Goal: Navigation & Orientation: Find specific page/section

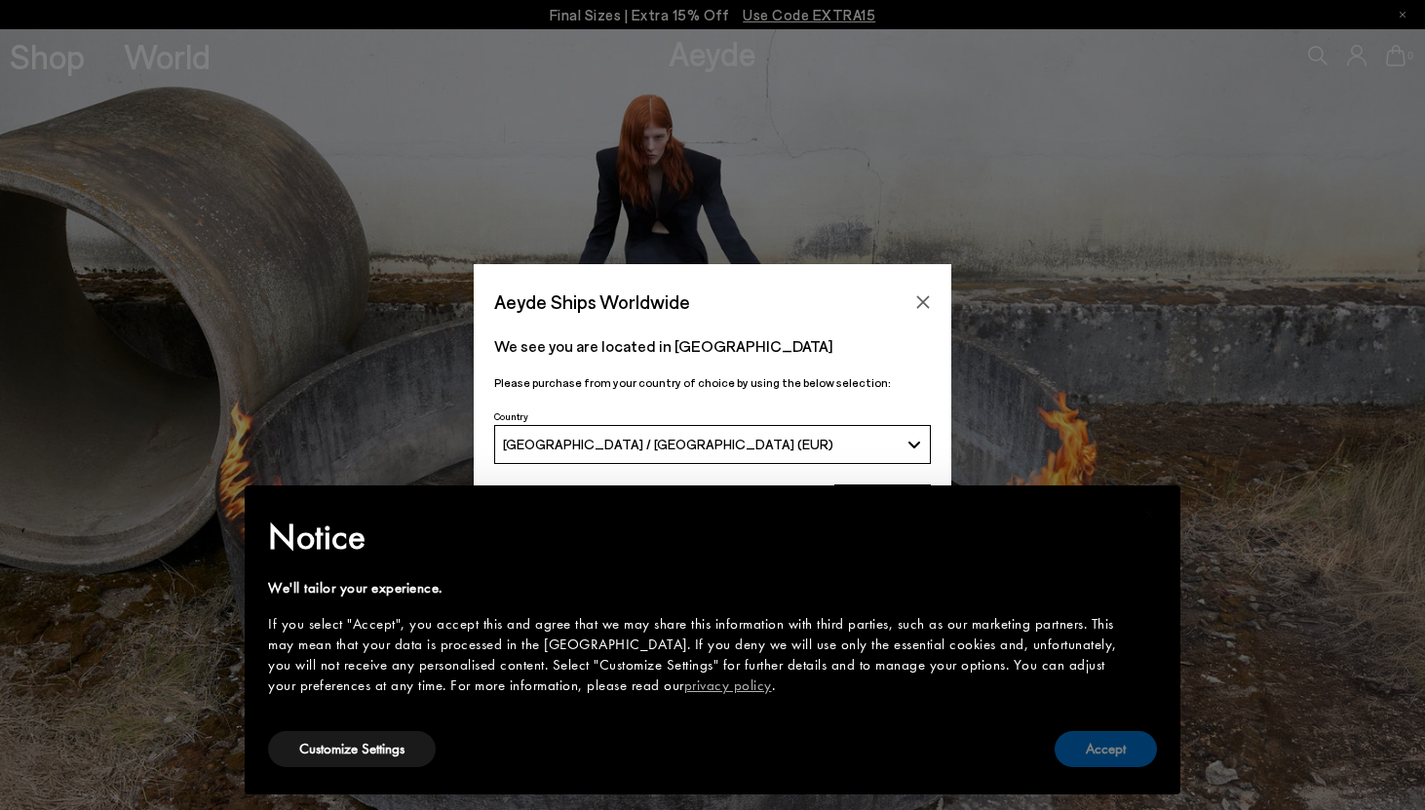
click at [1086, 761] on button "Accept" at bounding box center [1106, 749] width 102 height 36
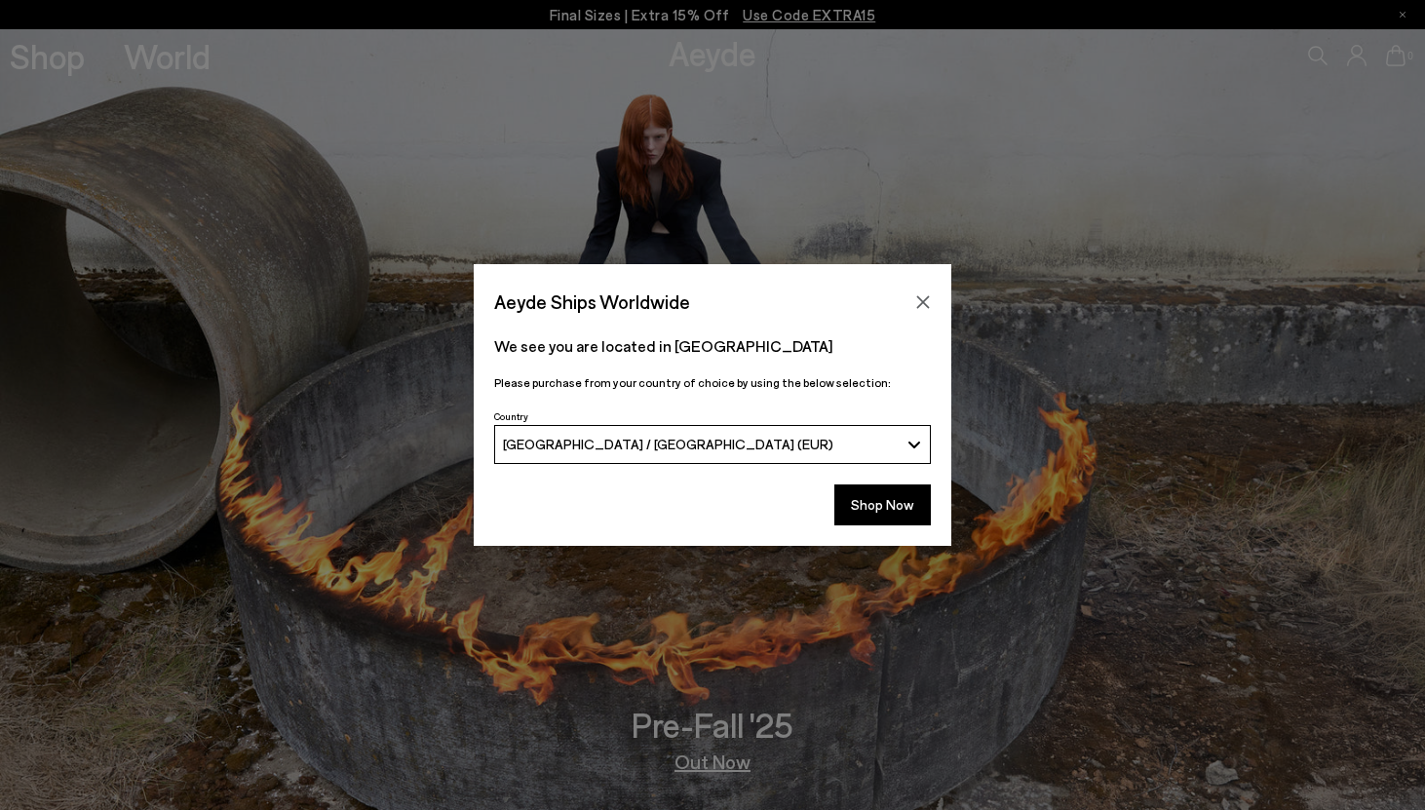
click at [921, 283] on div "Aeyde Ships Worldwide" at bounding box center [713, 291] width 478 height 55
click at [921, 307] on icon "Close" at bounding box center [923, 302] width 16 height 16
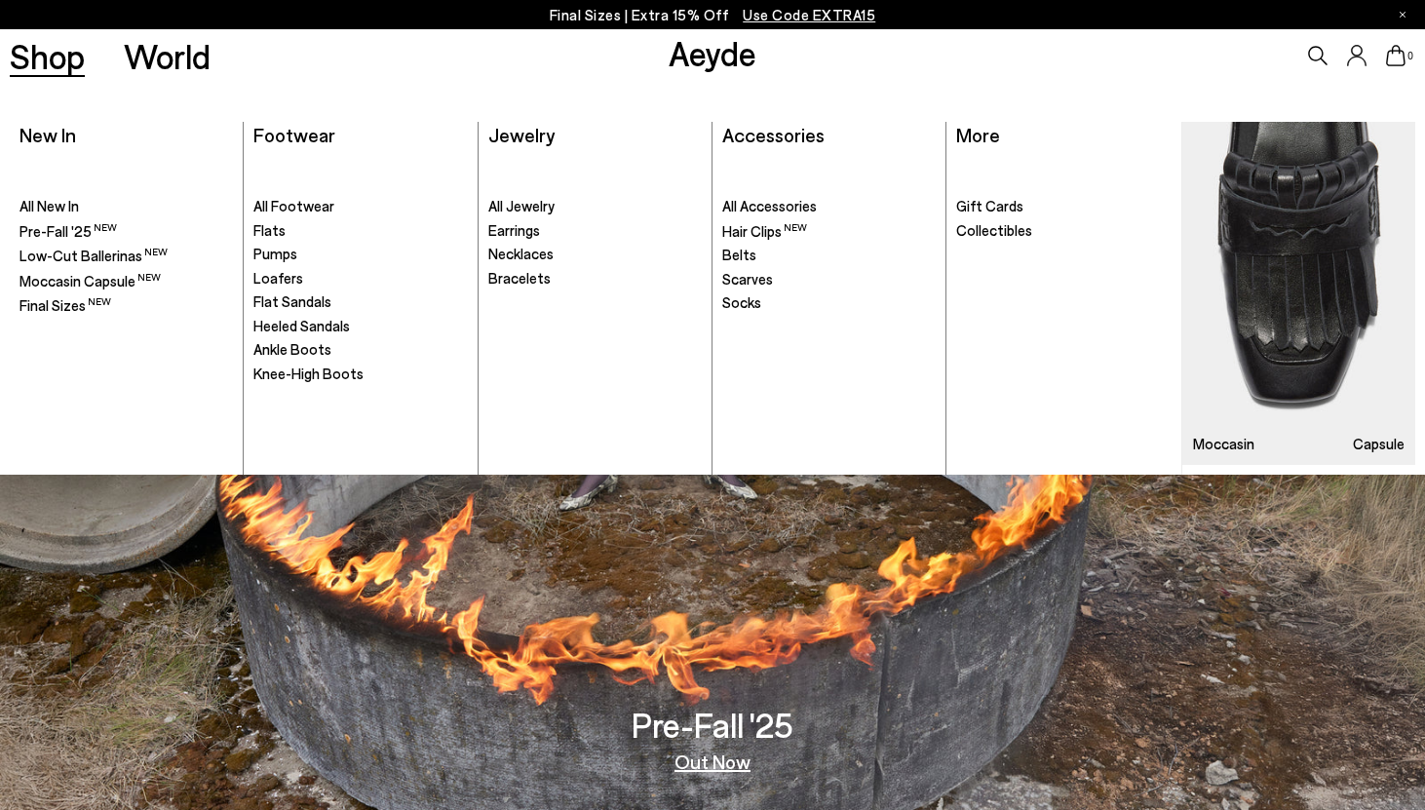
click at [43, 61] on link "Shop" at bounding box center [47, 56] width 75 height 34
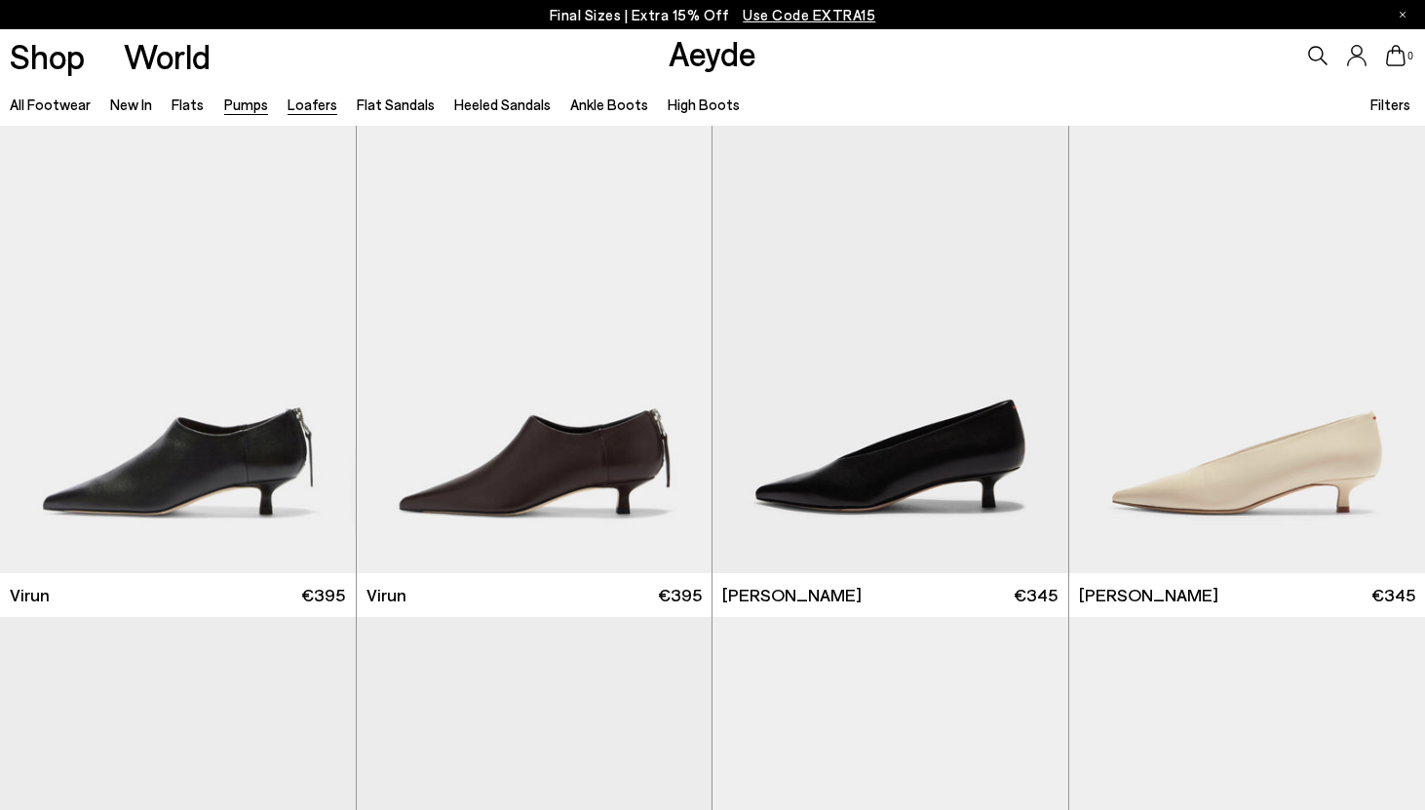
click at [299, 100] on link "Loafers" at bounding box center [313, 105] width 50 height 18
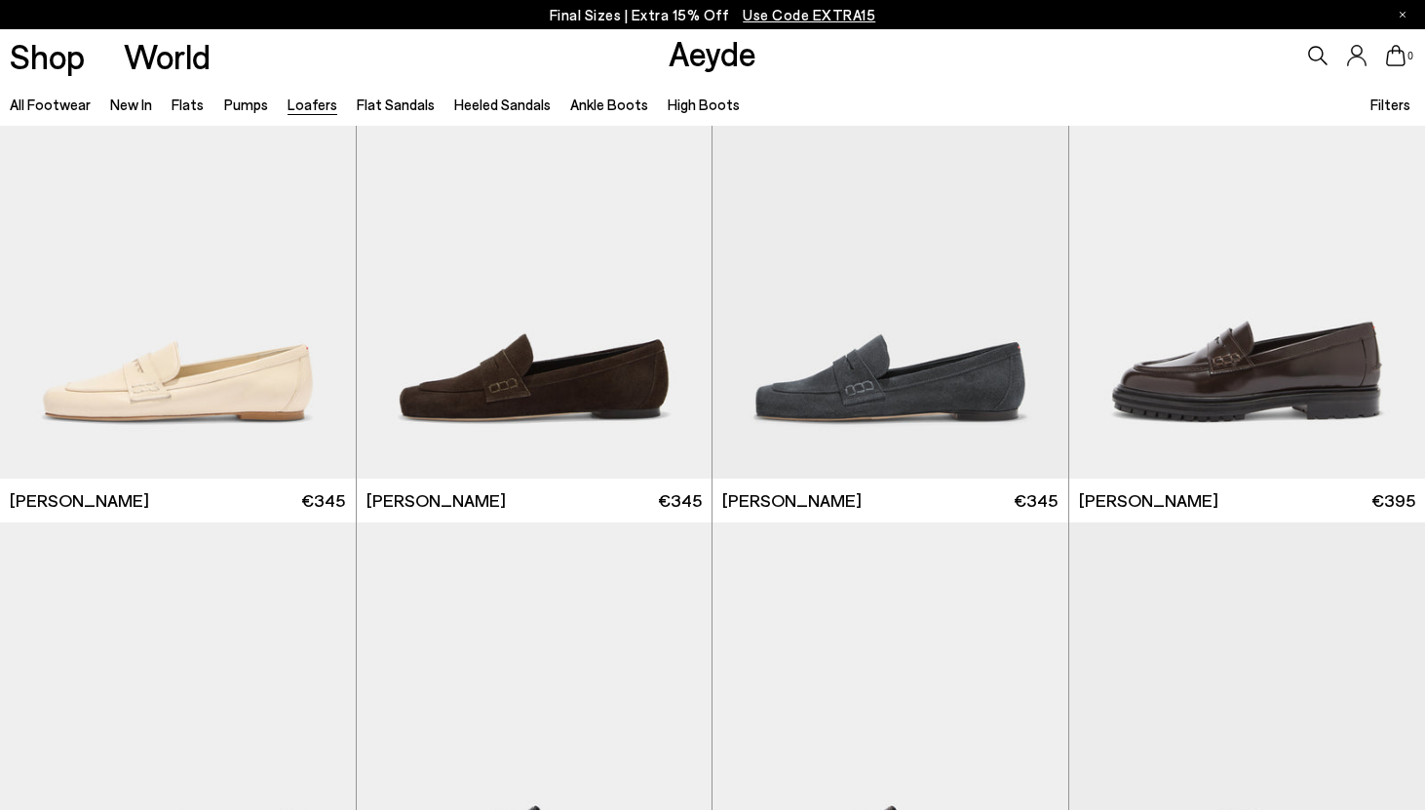
scroll to position [1251, 0]
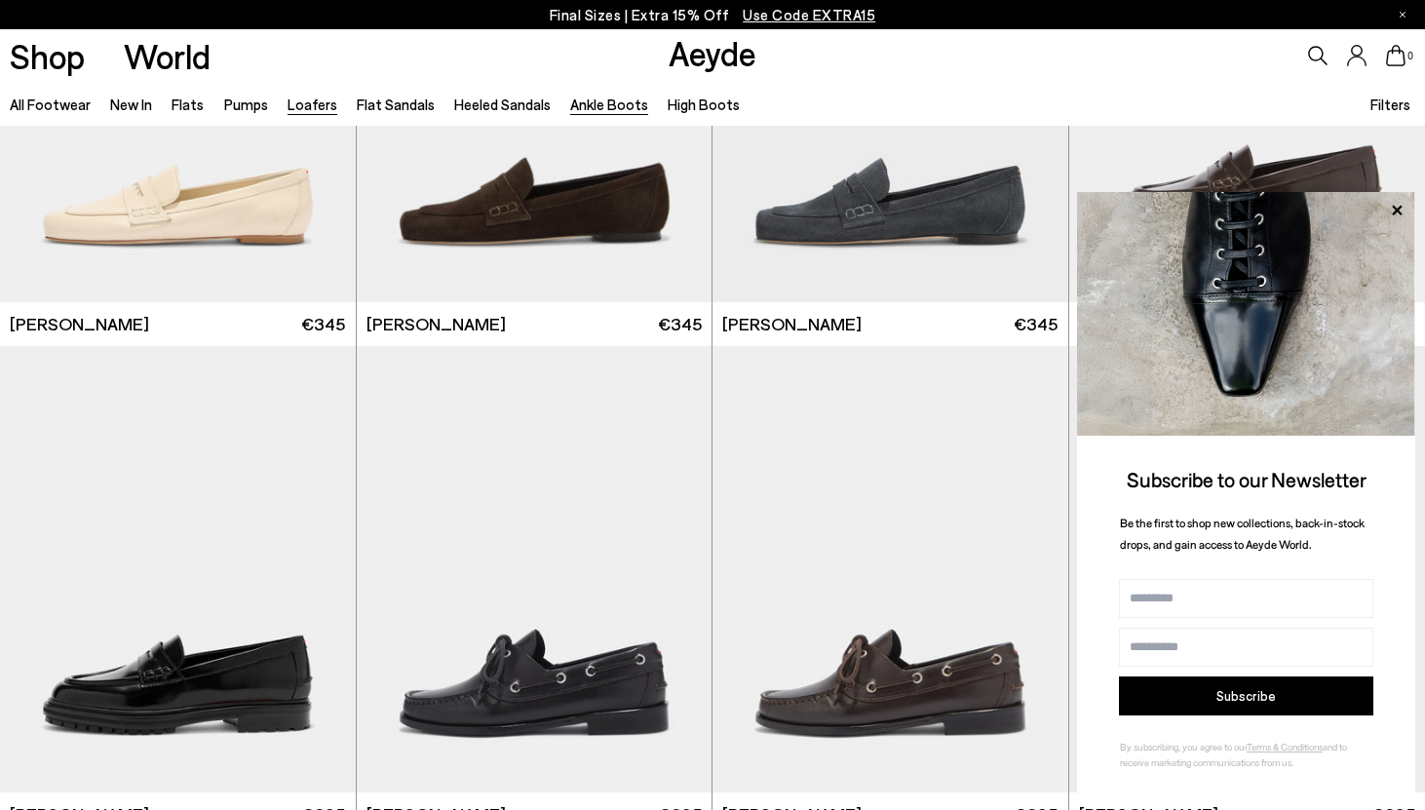
click at [603, 107] on link "Ankle Boots" at bounding box center [609, 105] width 78 height 18
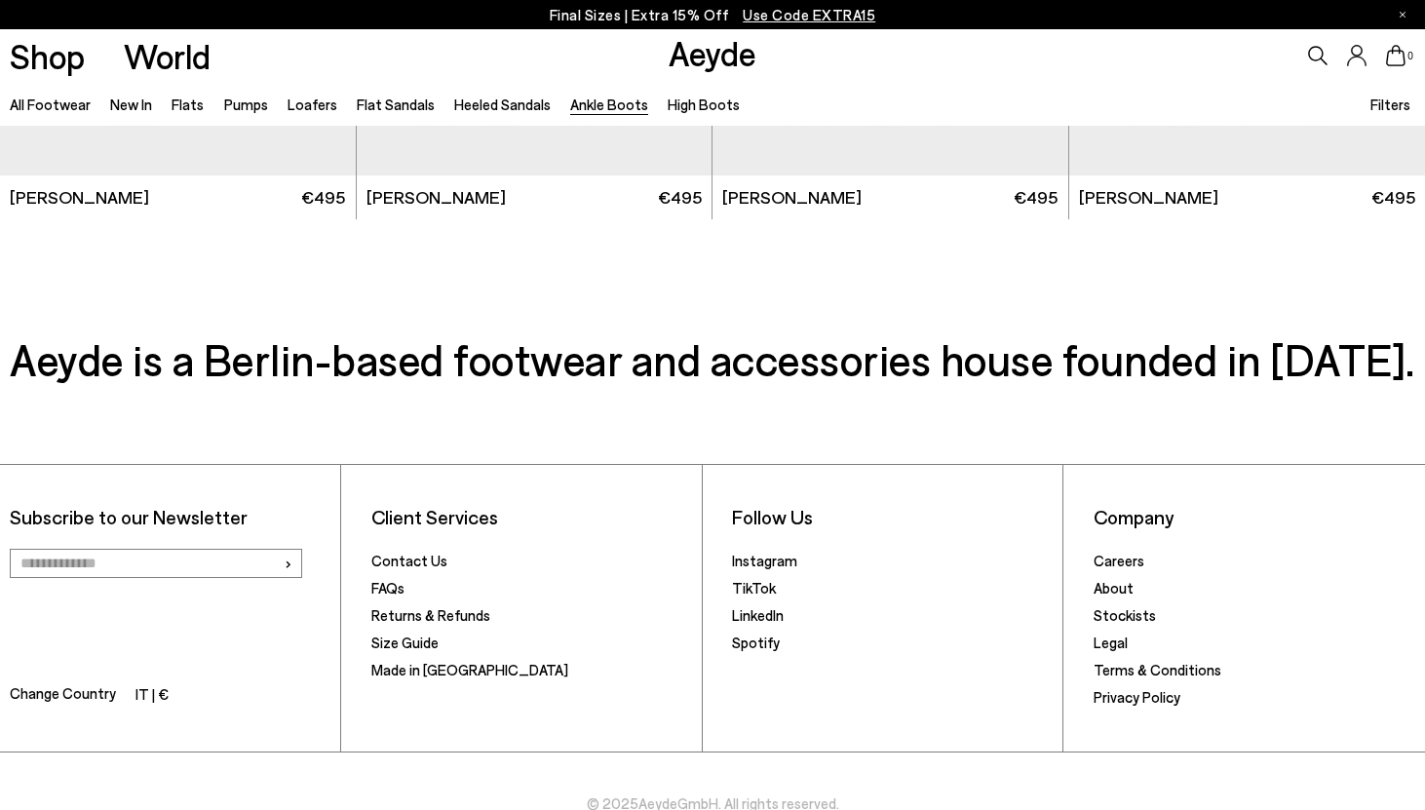
scroll to position [4328, 0]
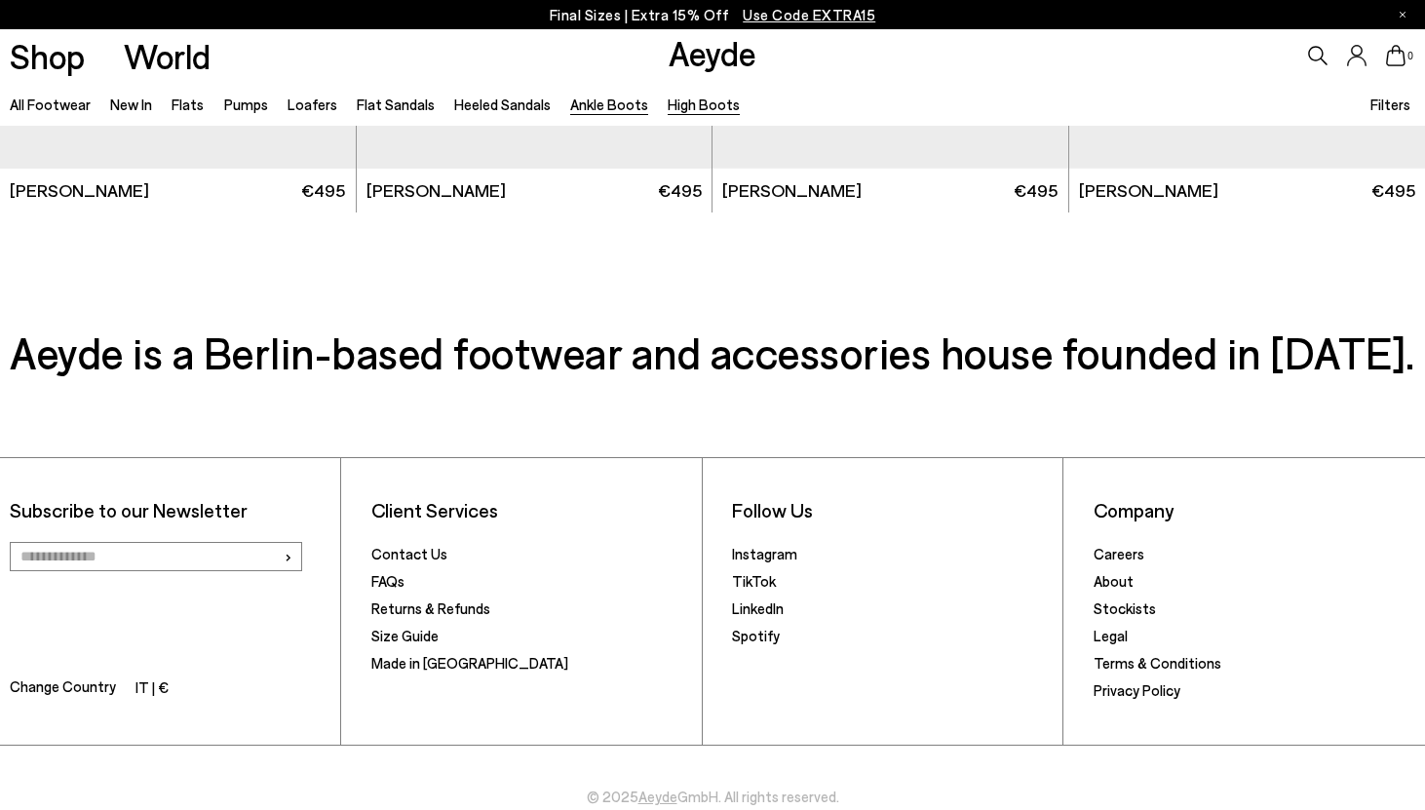
click at [703, 96] on link "High Boots" at bounding box center [704, 105] width 72 height 18
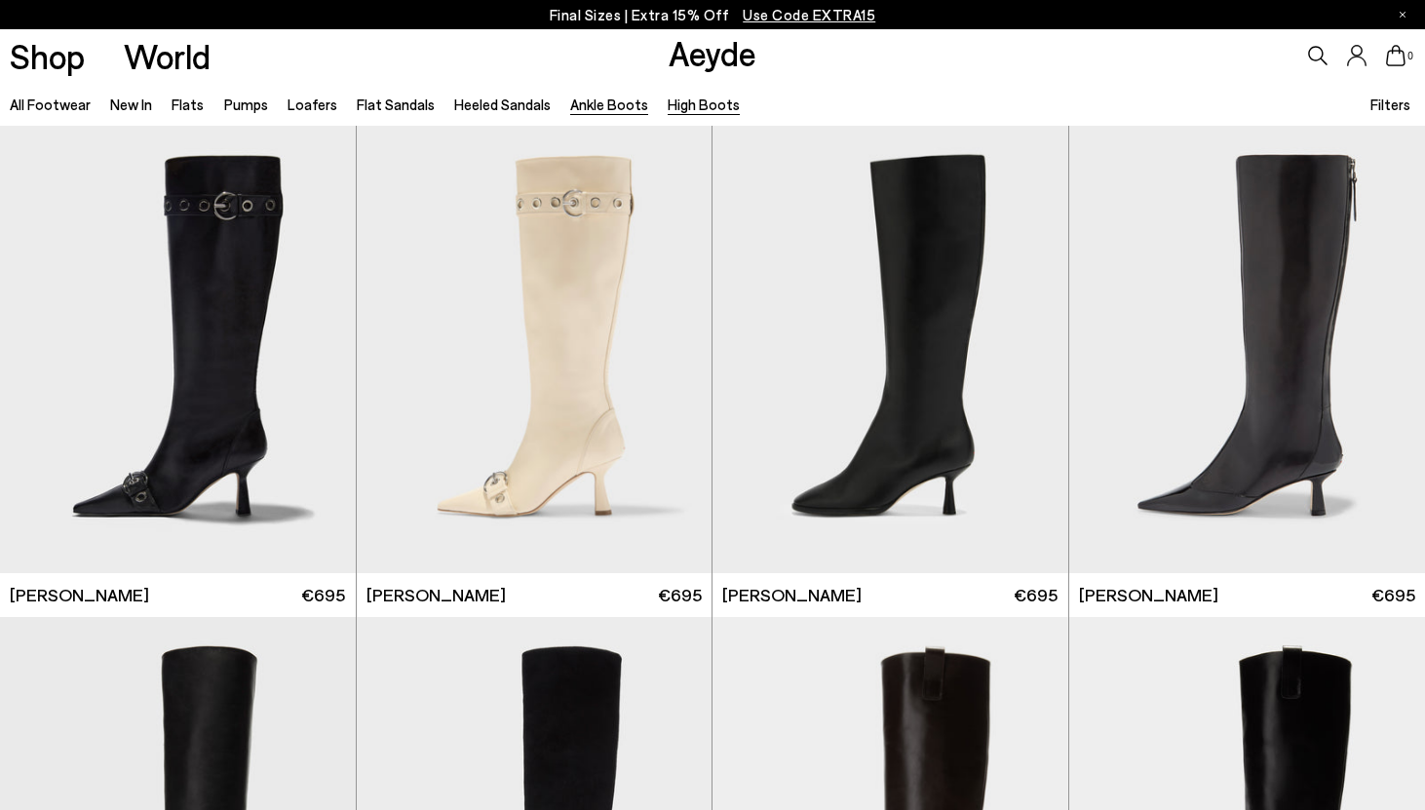
click at [603, 101] on link "Ankle Boots" at bounding box center [609, 105] width 78 height 18
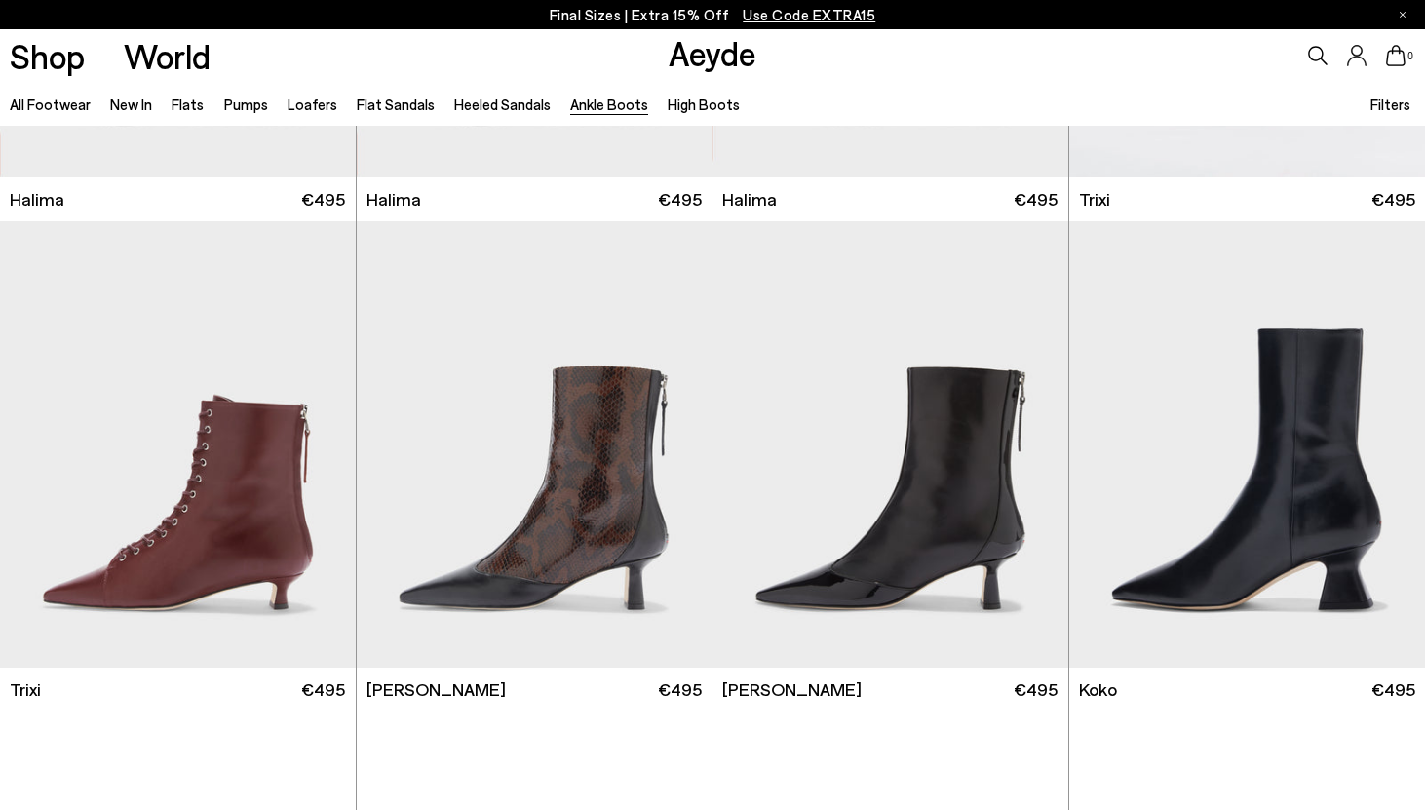
scroll to position [399, 0]
